Goal: Transaction & Acquisition: Purchase product/service

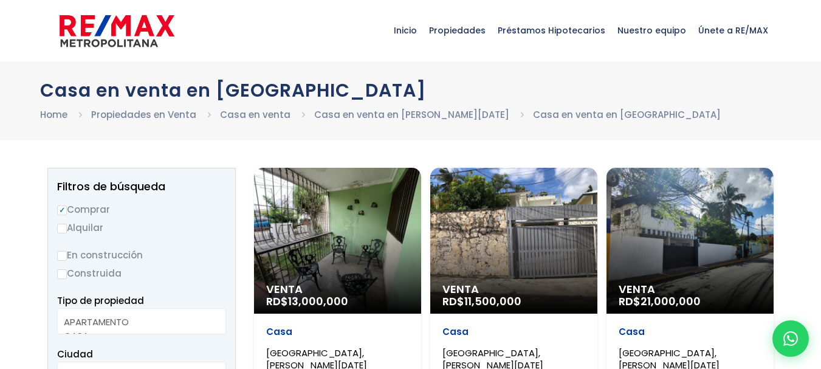
select select
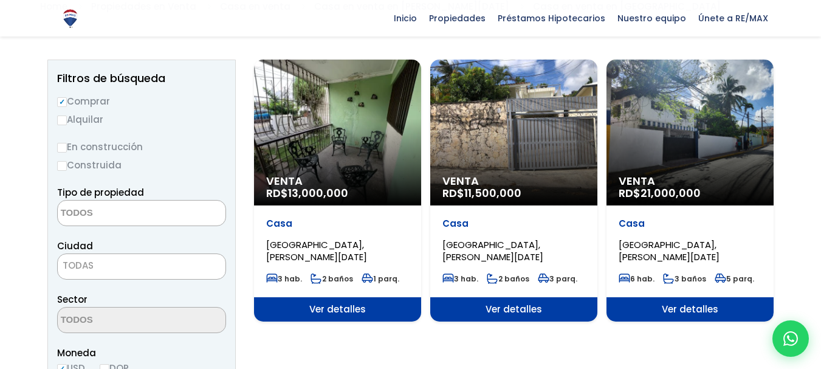
scroll to position [106, 0]
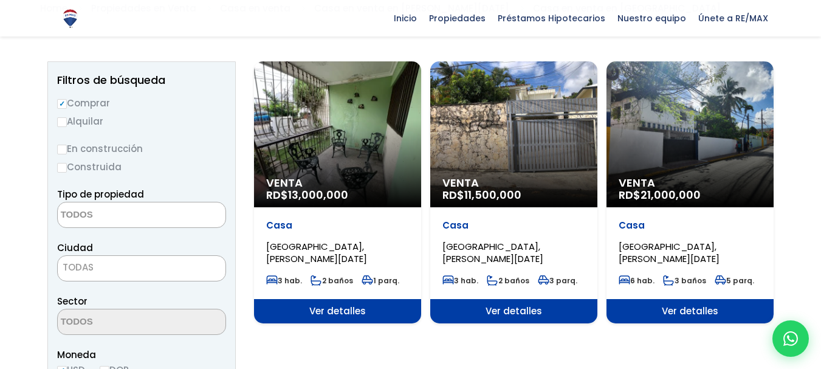
click at [322, 152] on div "Venta RD$ 13,000,000" at bounding box center [337, 134] width 167 height 146
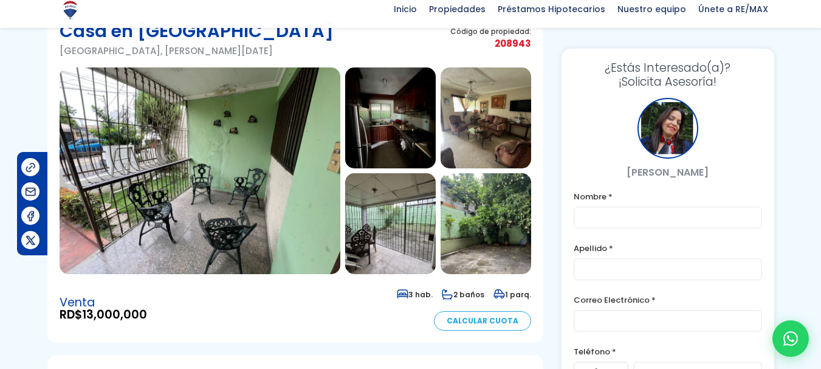
scroll to position [75, 0]
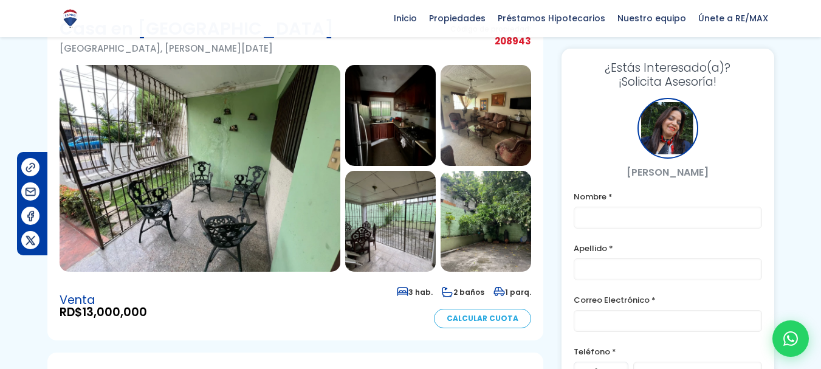
drag, startPoint x: 826, startPoint y: 26, endPoint x: 827, endPoint y: 43, distance: 17.7
click at [820, 43] on html "X Inicio Propiedades Préstamos Hipotecarios Calculadora de préstamos Nuestro eq…" at bounding box center [410, 109] width 821 height 369
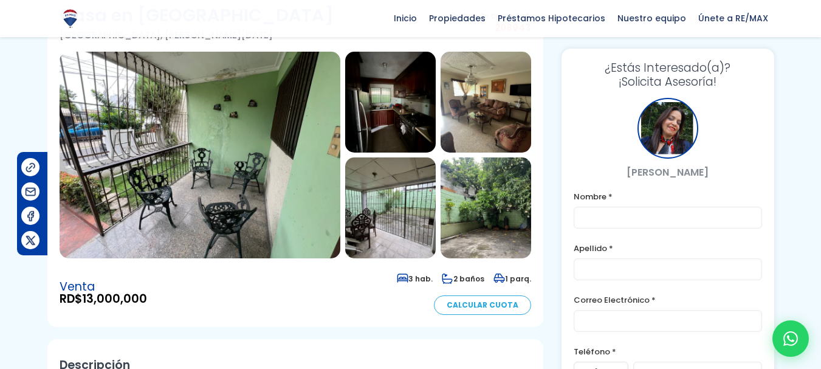
scroll to position [86, 0]
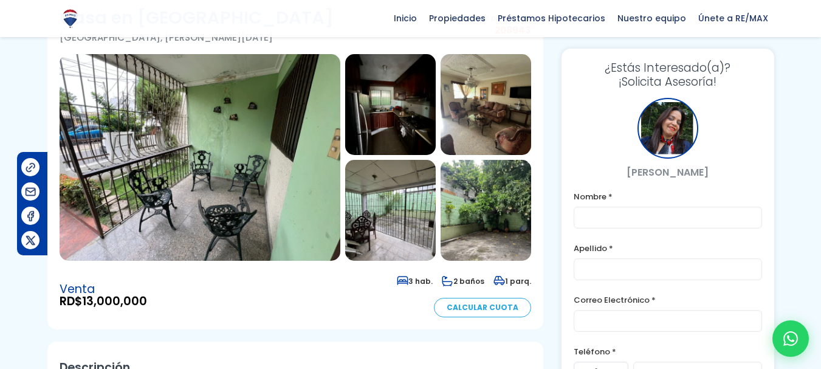
click at [124, 151] on img at bounding box center [200, 157] width 281 height 207
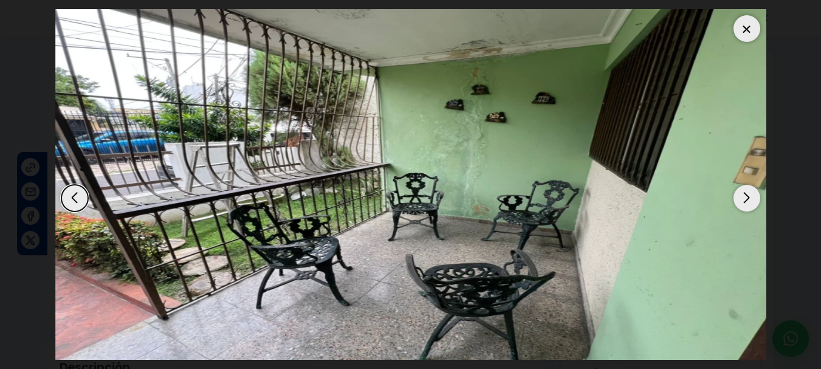
click at [744, 27] on div at bounding box center [746, 28] width 27 height 27
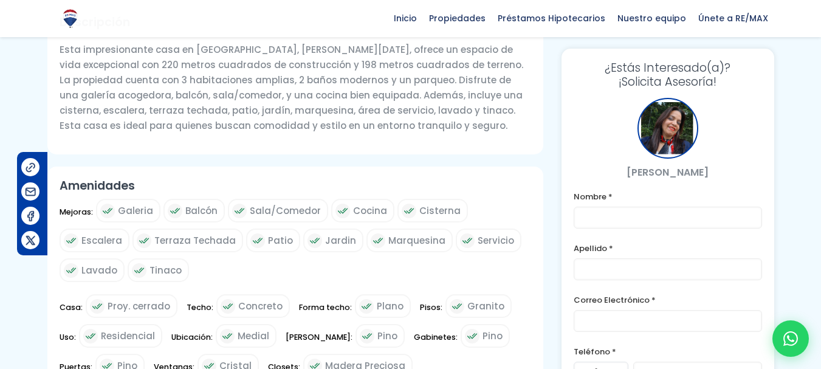
scroll to position [468, 0]
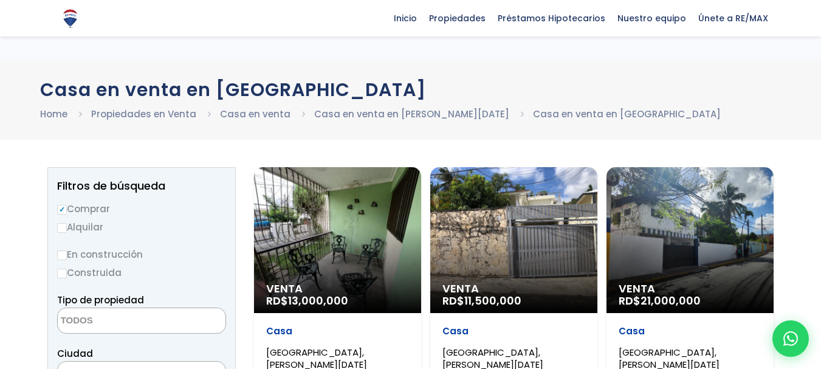
select select
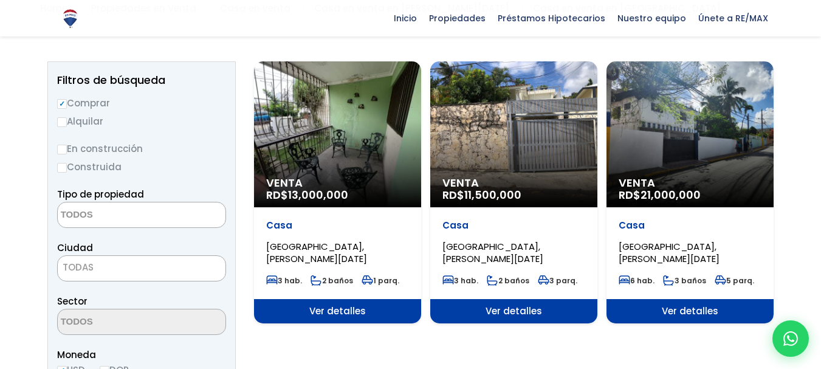
click at [524, 112] on div "Venta RD$ 11,500,000" at bounding box center [513, 134] width 167 height 146
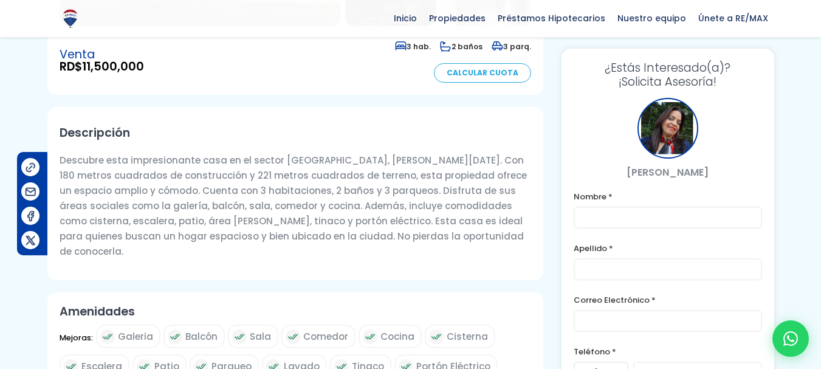
scroll to position [326, 0]
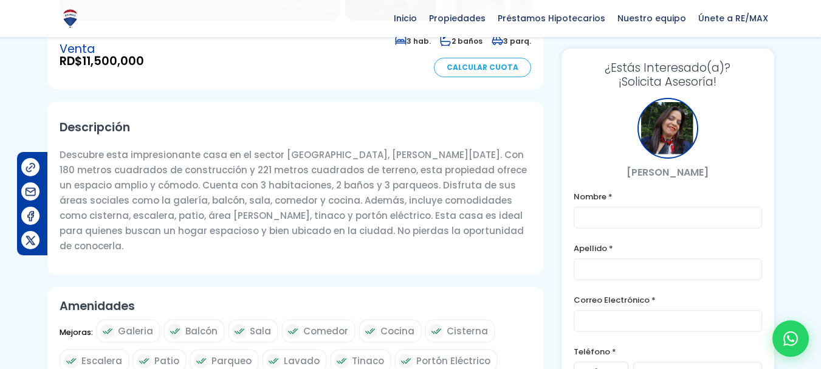
drag, startPoint x: 824, startPoint y: 47, endPoint x: 828, endPoint y: 123, distance: 76.0
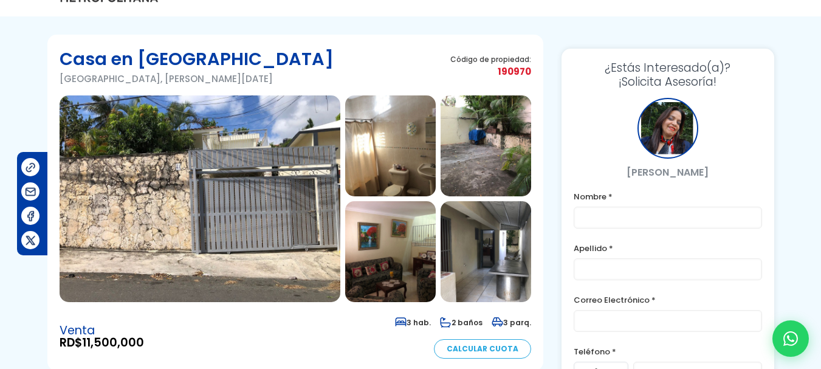
scroll to position [24, 0]
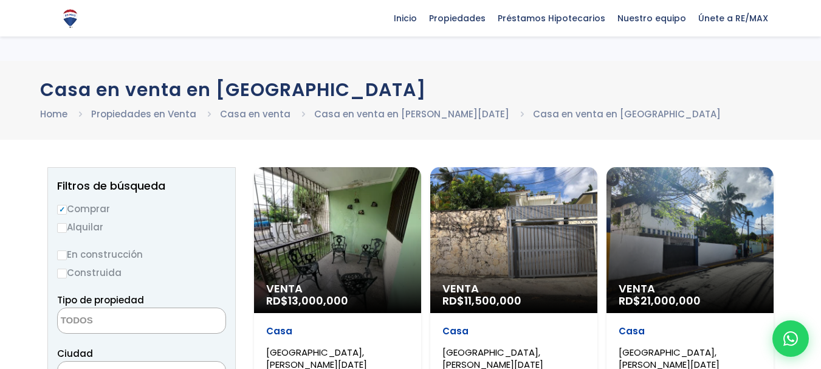
select select
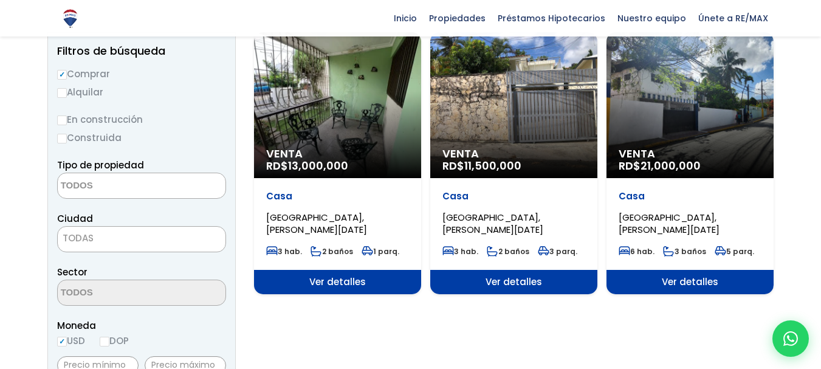
scroll to position [137, 0]
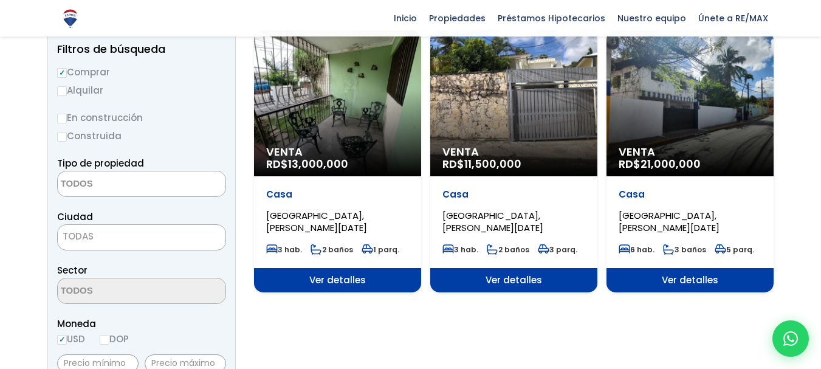
click at [661, 111] on div "Venta RD$ 21,000,000" at bounding box center [689, 103] width 167 height 146
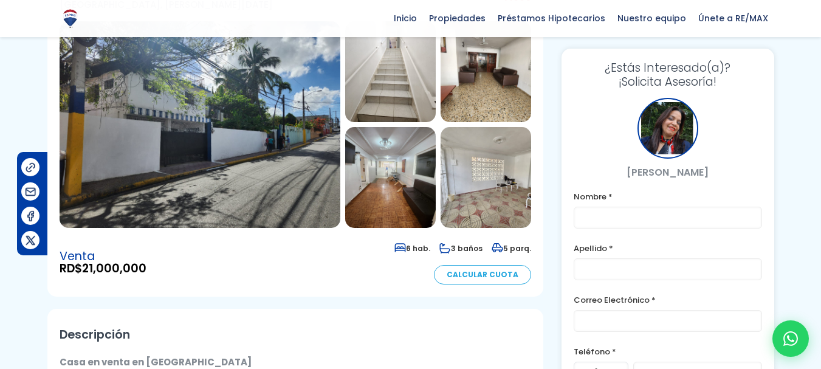
scroll to position [122, 0]
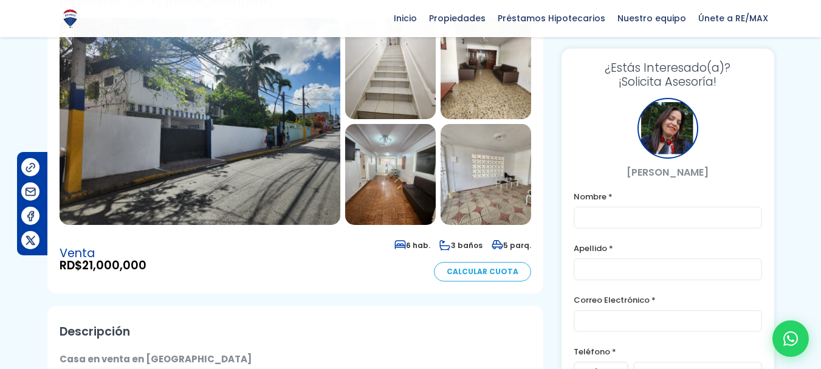
click at [820, 58] on html "X Inicio Propiedades Préstamos Hipotecarios Calculadora de préstamos Nuestro eq…" at bounding box center [410, 62] width 821 height 369
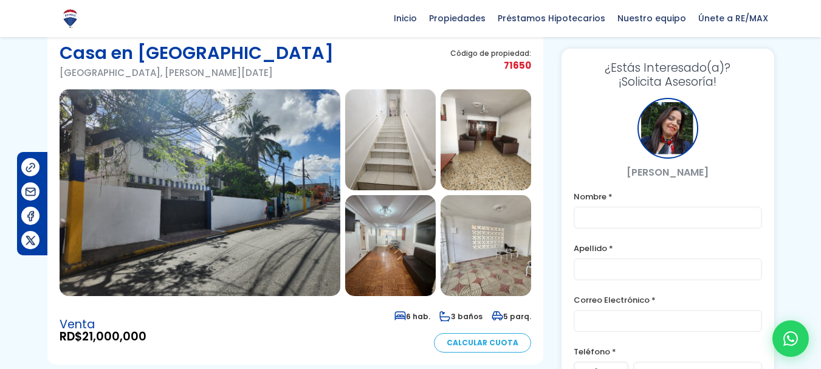
scroll to position [41, 0]
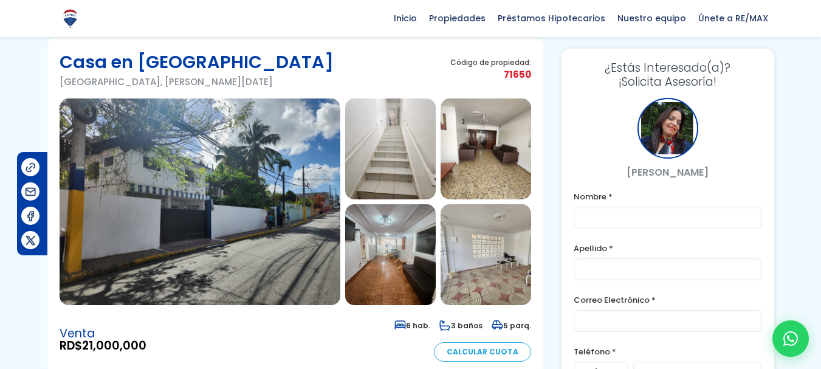
click at [258, 200] on img at bounding box center [200, 201] width 281 height 207
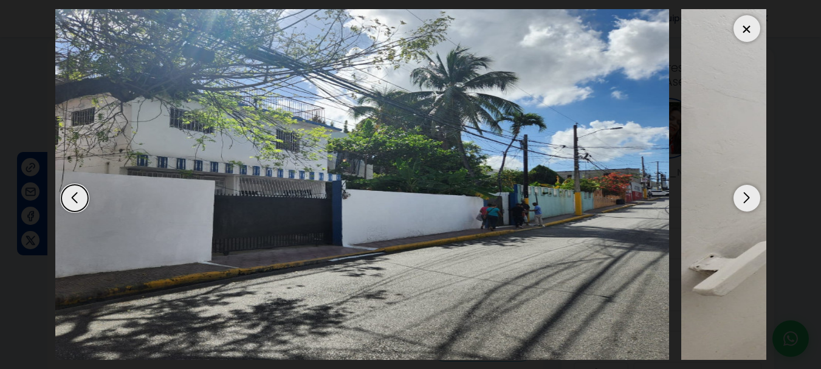
click at [544, 109] on img "1 / 11" at bounding box center [313, 184] width 711 height 351
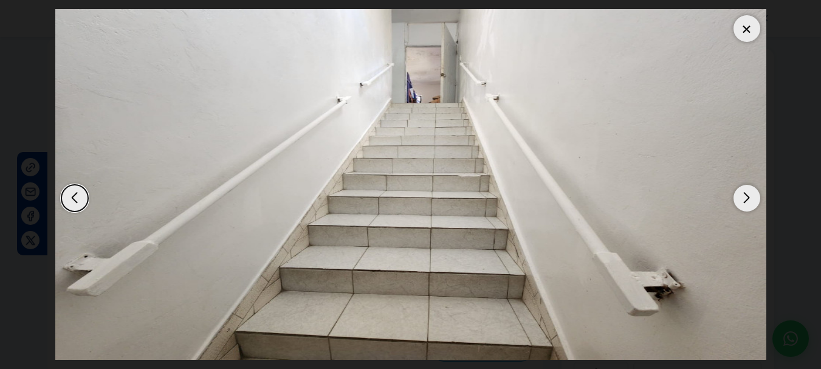
click at [662, 134] on img "2 / 11" at bounding box center [410, 184] width 711 height 351
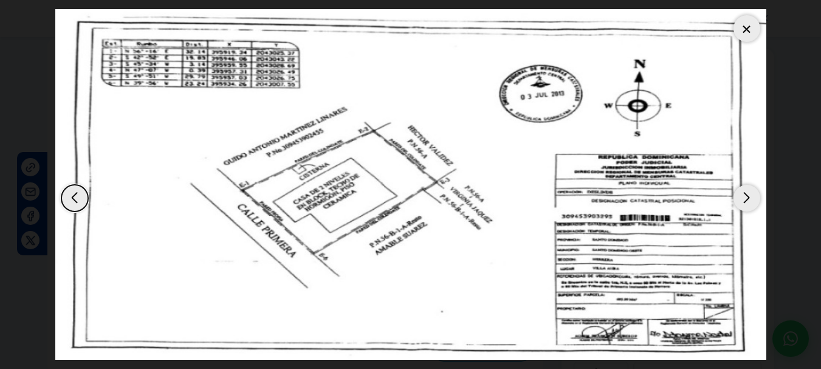
click at [744, 28] on div at bounding box center [746, 28] width 27 height 27
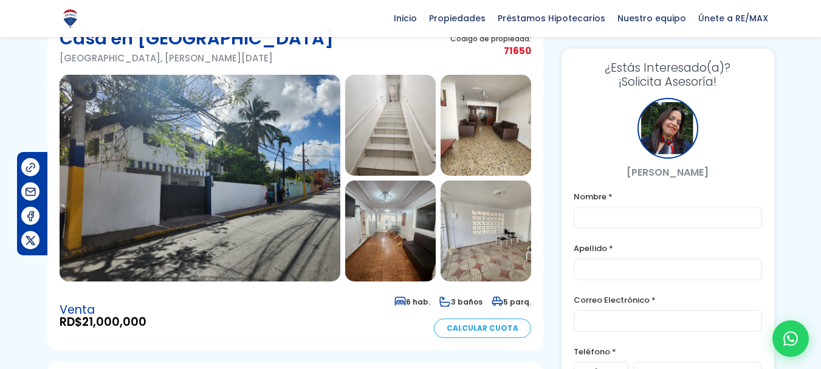
scroll to position [62, 0]
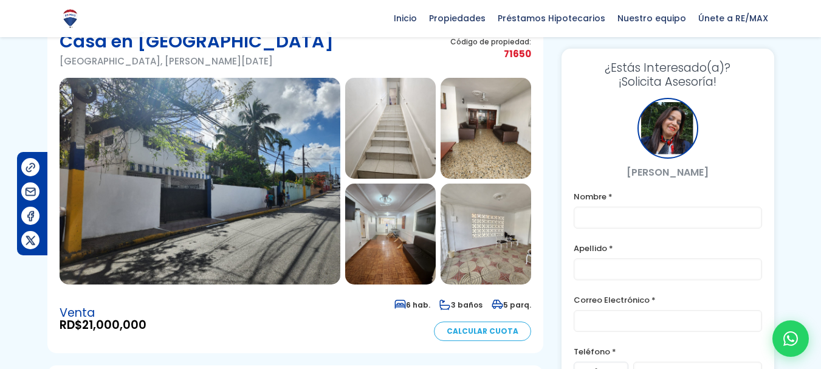
click at [303, 146] on img at bounding box center [200, 181] width 281 height 207
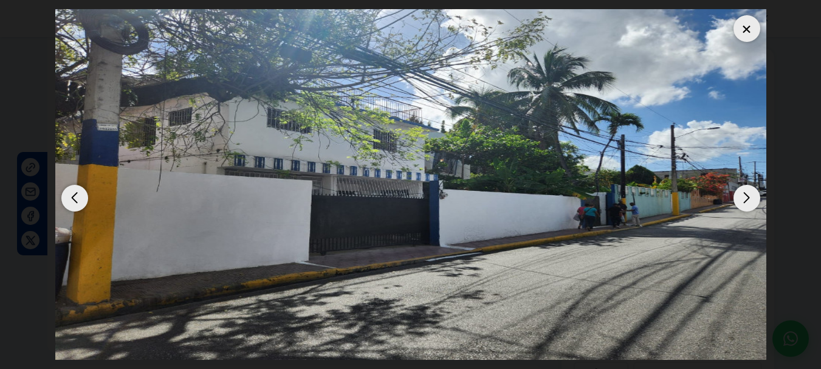
click at [753, 191] on div "Next slide" at bounding box center [746, 198] width 27 height 27
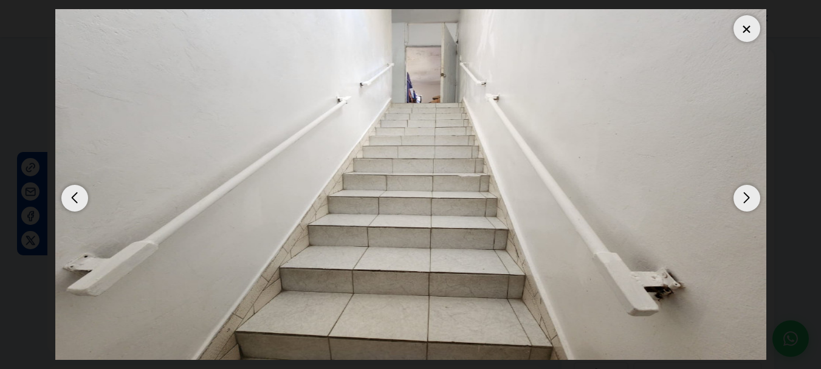
click at [748, 191] on div "Next slide" at bounding box center [746, 198] width 27 height 27
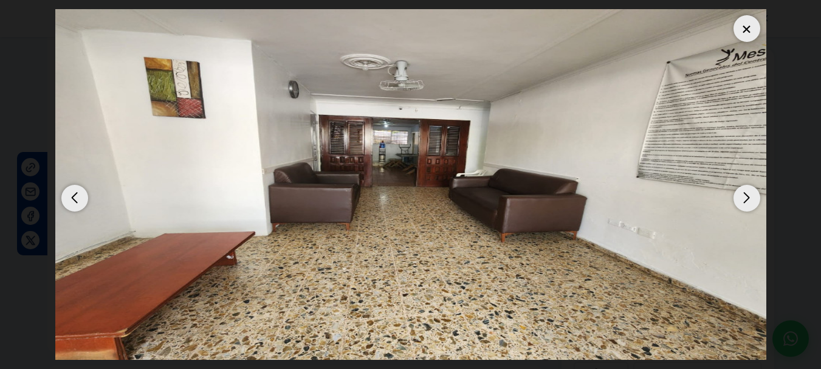
click at [748, 191] on div "Next slide" at bounding box center [746, 198] width 27 height 27
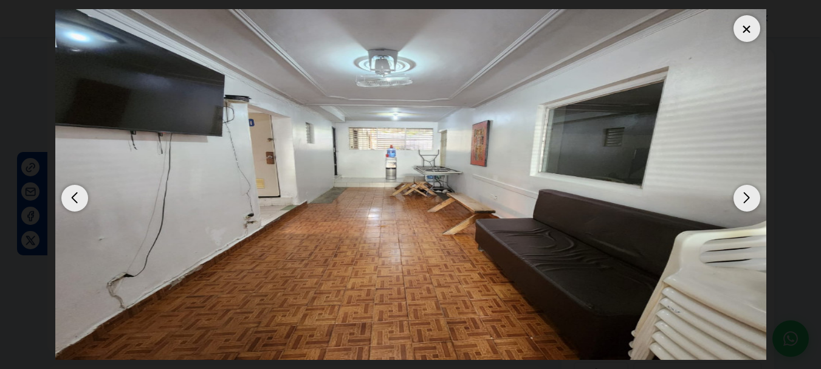
click at [748, 191] on div "Next slide" at bounding box center [746, 198] width 27 height 27
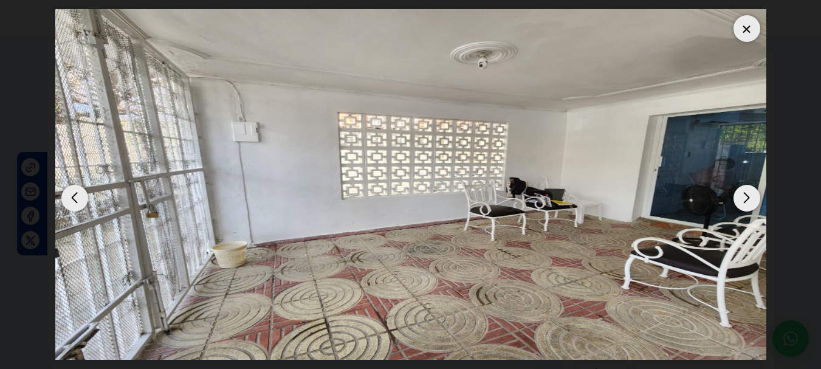
click at [748, 191] on div "Next slide" at bounding box center [746, 198] width 27 height 27
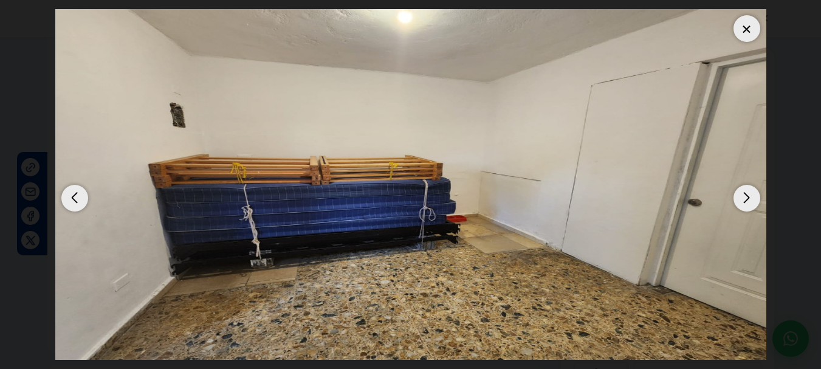
click at [748, 191] on div "Next slide" at bounding box center [746, 198] width 27 height 27
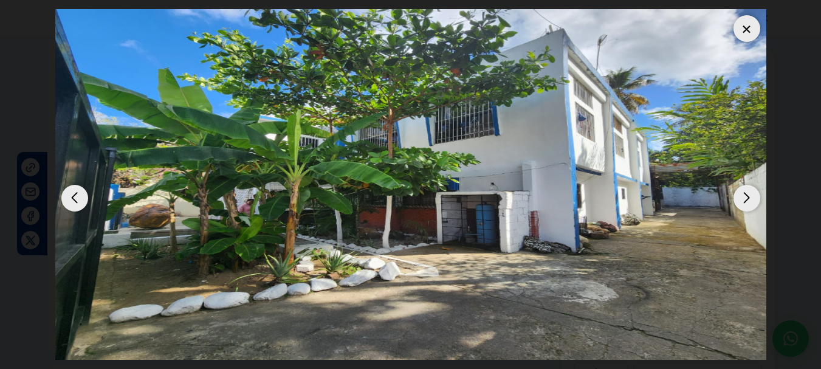
click at [748, 191] on div "Next slide" at bounding box center [746, 198] width 27 height 27
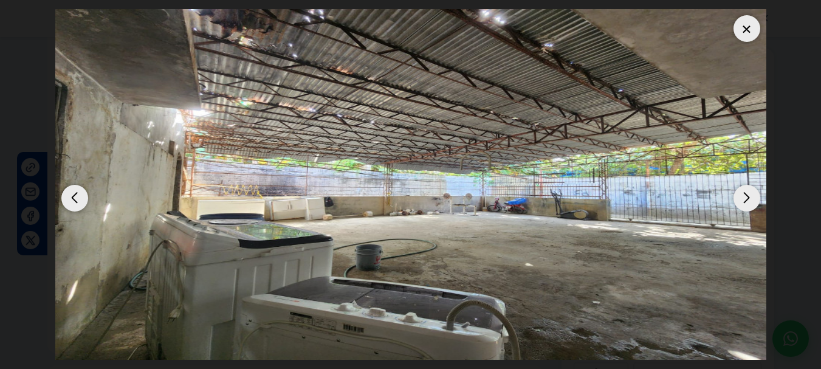
click at [748, 191] on div "Next slide" at bounding box center [746, 198] width 27 height 27
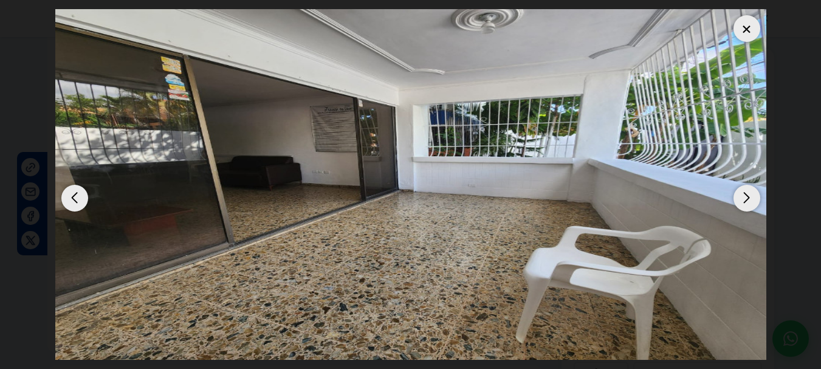
click at [748, 191] on div "Next slide" at bounding box center [746, 198] width 27 height 27
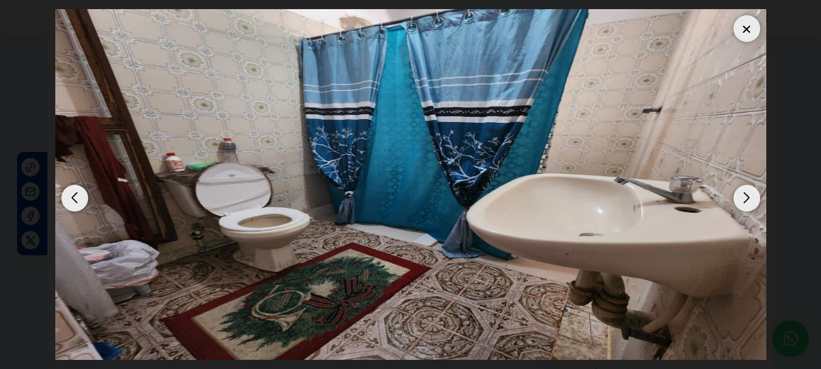
click at [748, 191] on div "Next slide" at bounding box center [746, 198] width 27 height 27
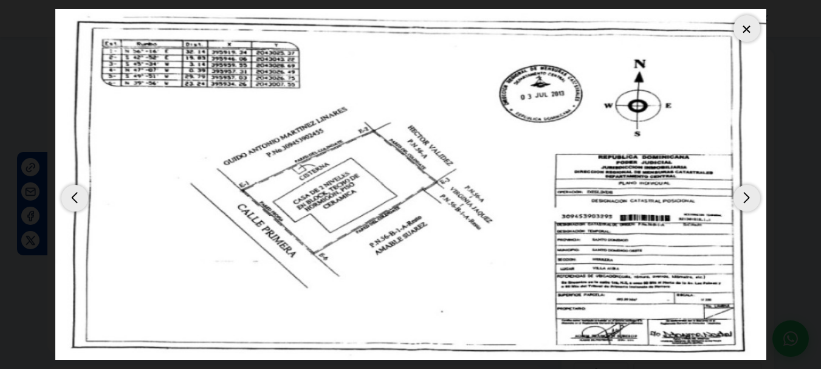
click at [748, 191] on div "Next slide" at bounding box center [746, 198] width 27 height 27
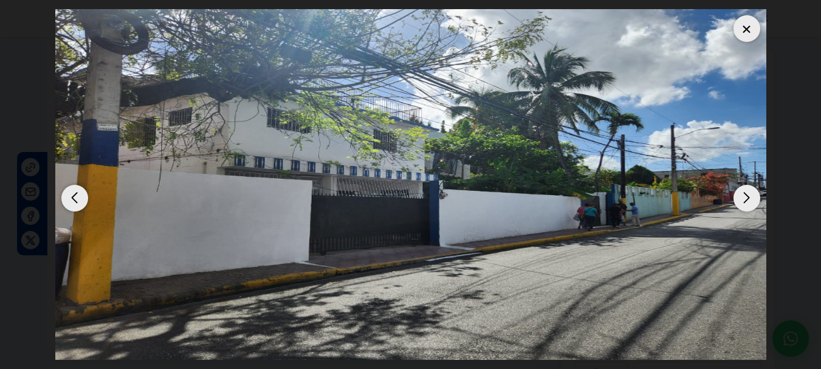
click at [746, 26] on div at bounding box center [746, 28] width 27 height 27
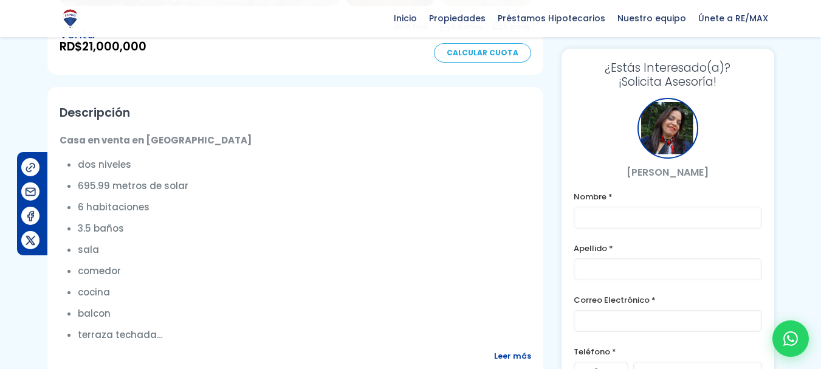
scroll to position [334, 0]
